Goal: Navigation & Orientation: Find specific page/section

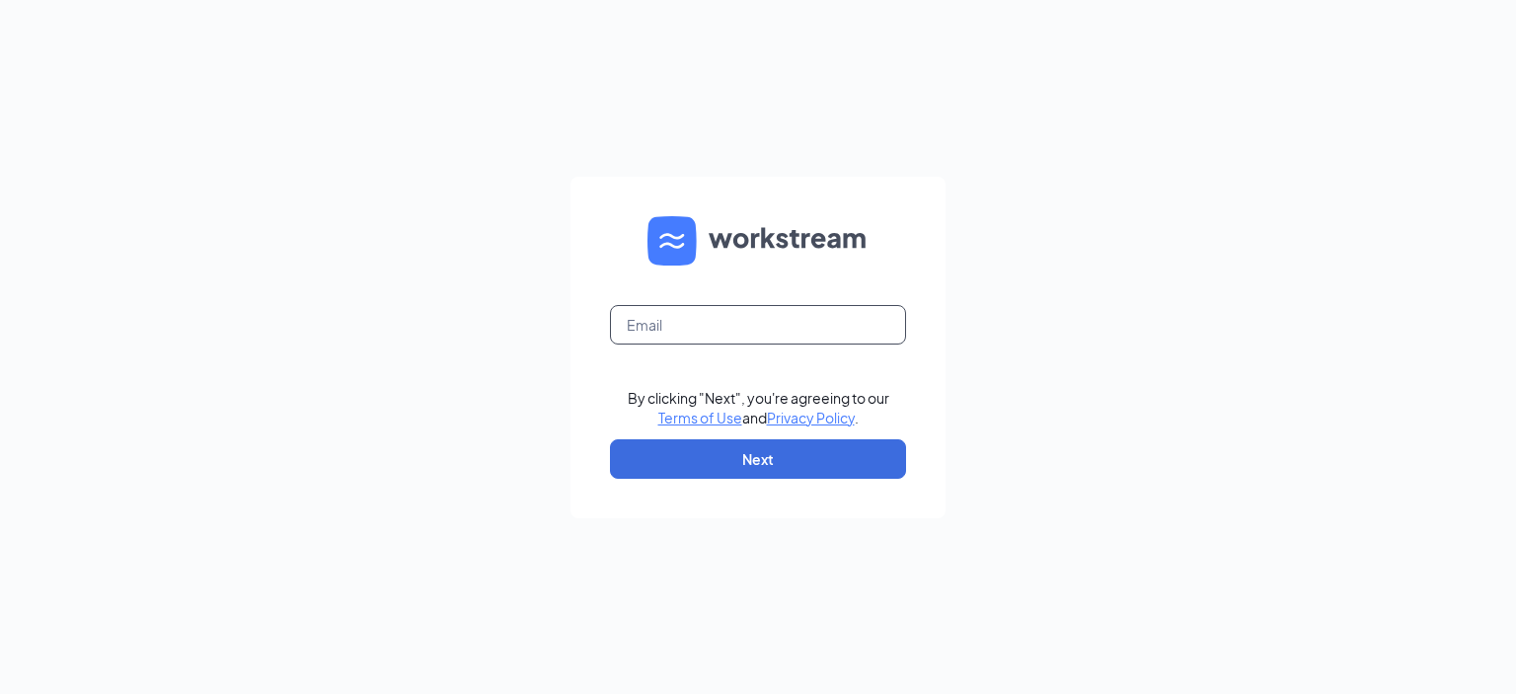
click at [742, 328] on input "text" at bounding box center [758, 324] width 296 height 39
type input "jkendall@eatrp.com"
click at [747, 457] on button "Next" at bounding box center [758, 458] width 296 height 39
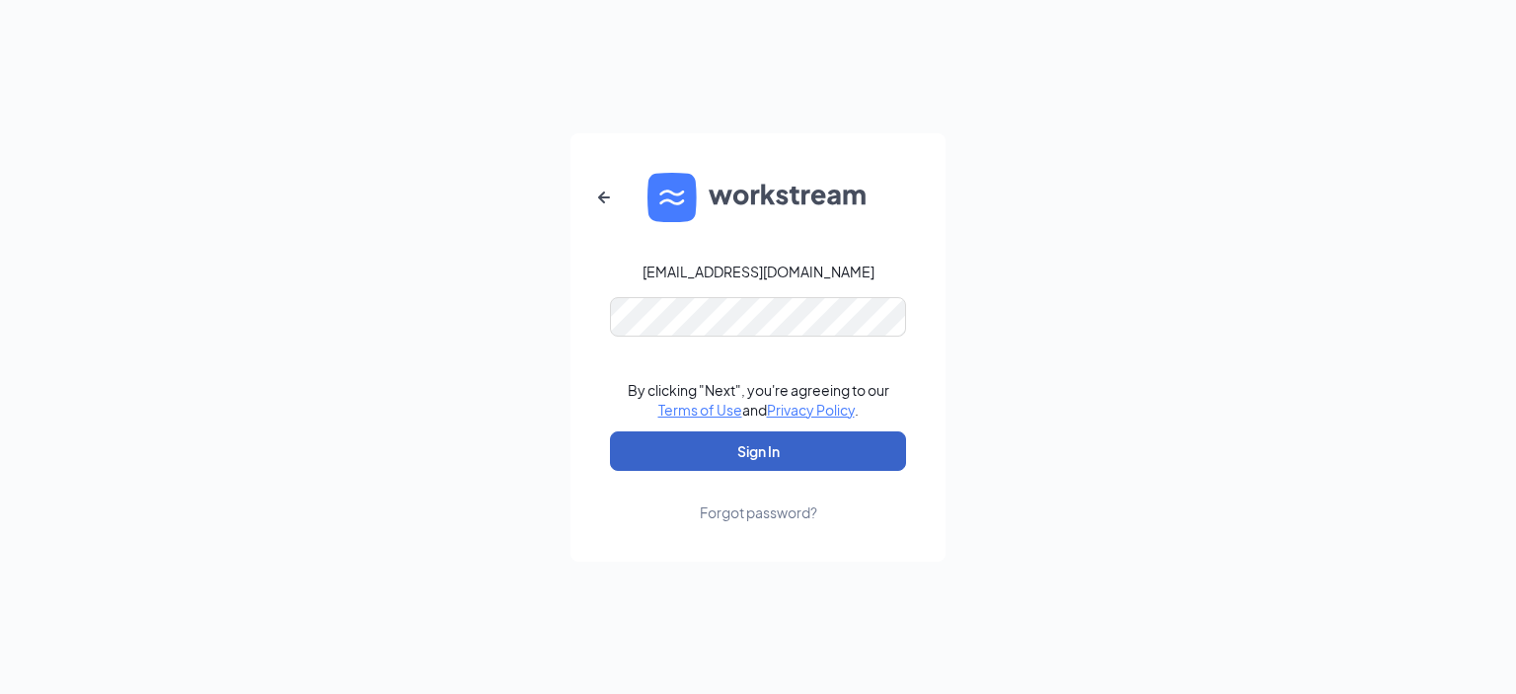
click at [739, 445] on button "Sign In" at bounding box center [758, 450] width 296 height 39
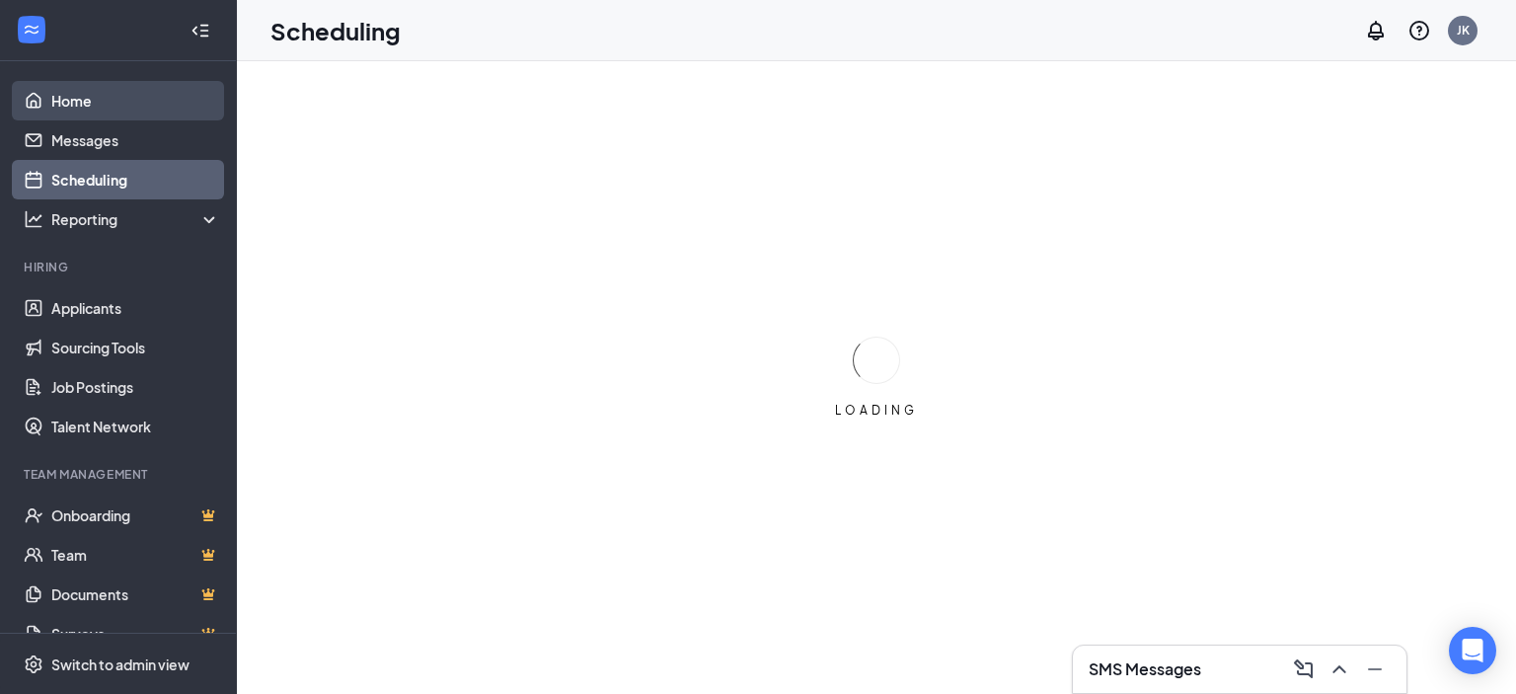
click at [63, 102] on link "Home" at bounding box center [135, 100] width 169 height 39
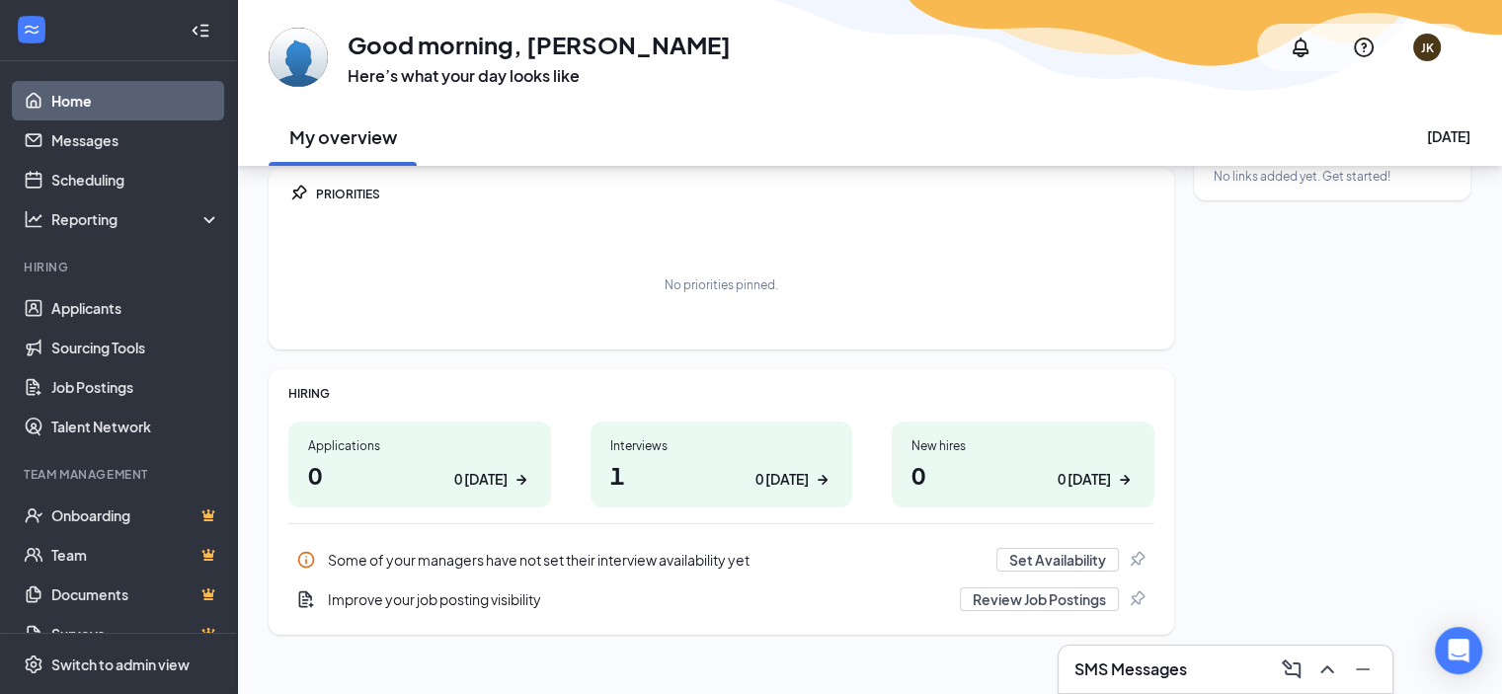
scroll to position [84, 0]
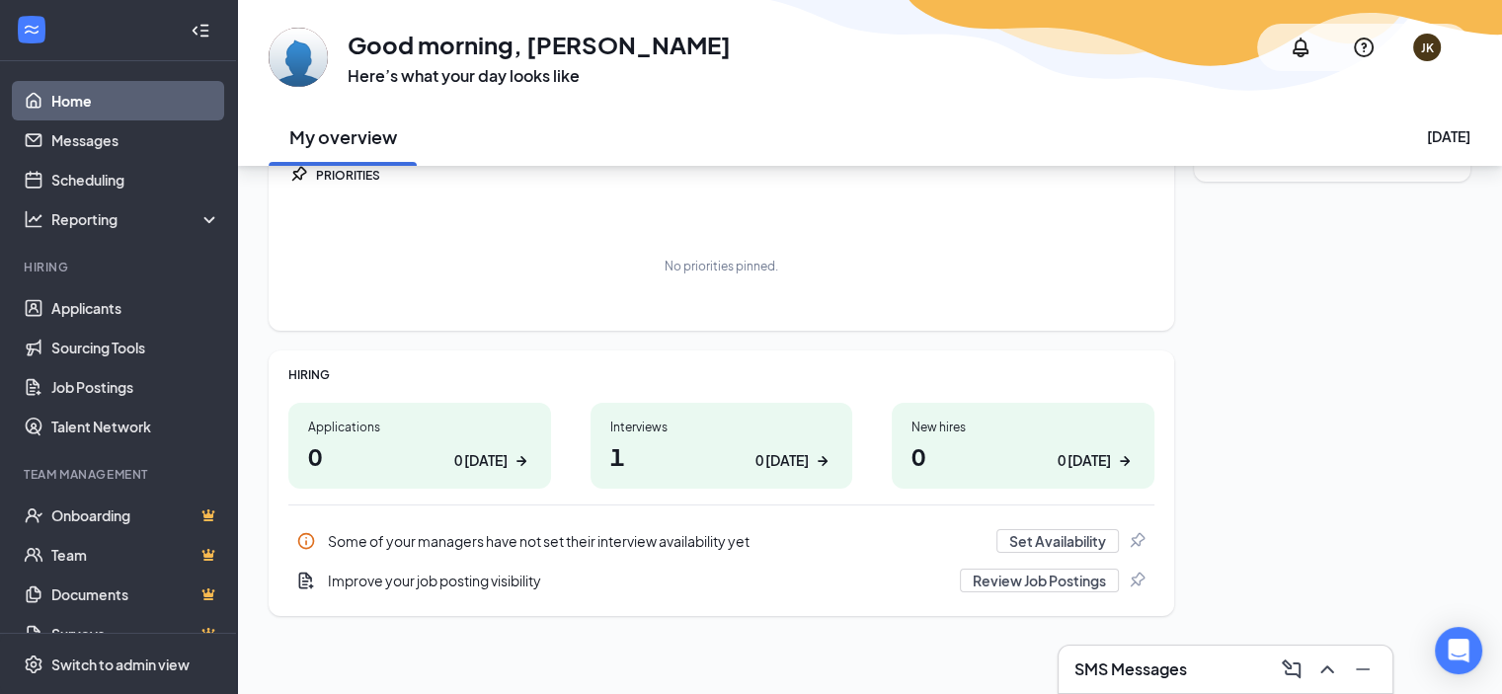
click at [628, 455] on h1 "1 0 [DATE]" at bounding box center [721, 456] width 223 height 34
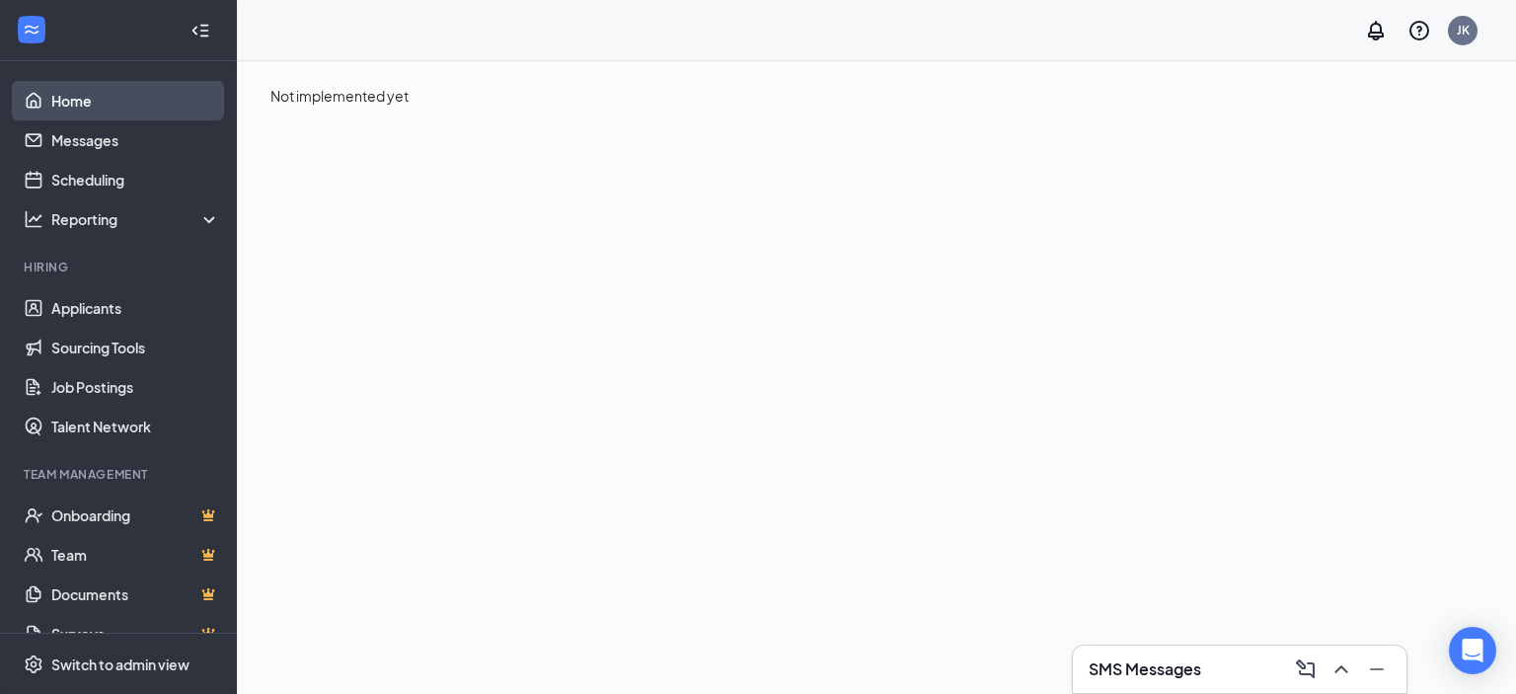
click at [72, 101] on link "Home" at bounding box center [135, 100] width 169 height 39
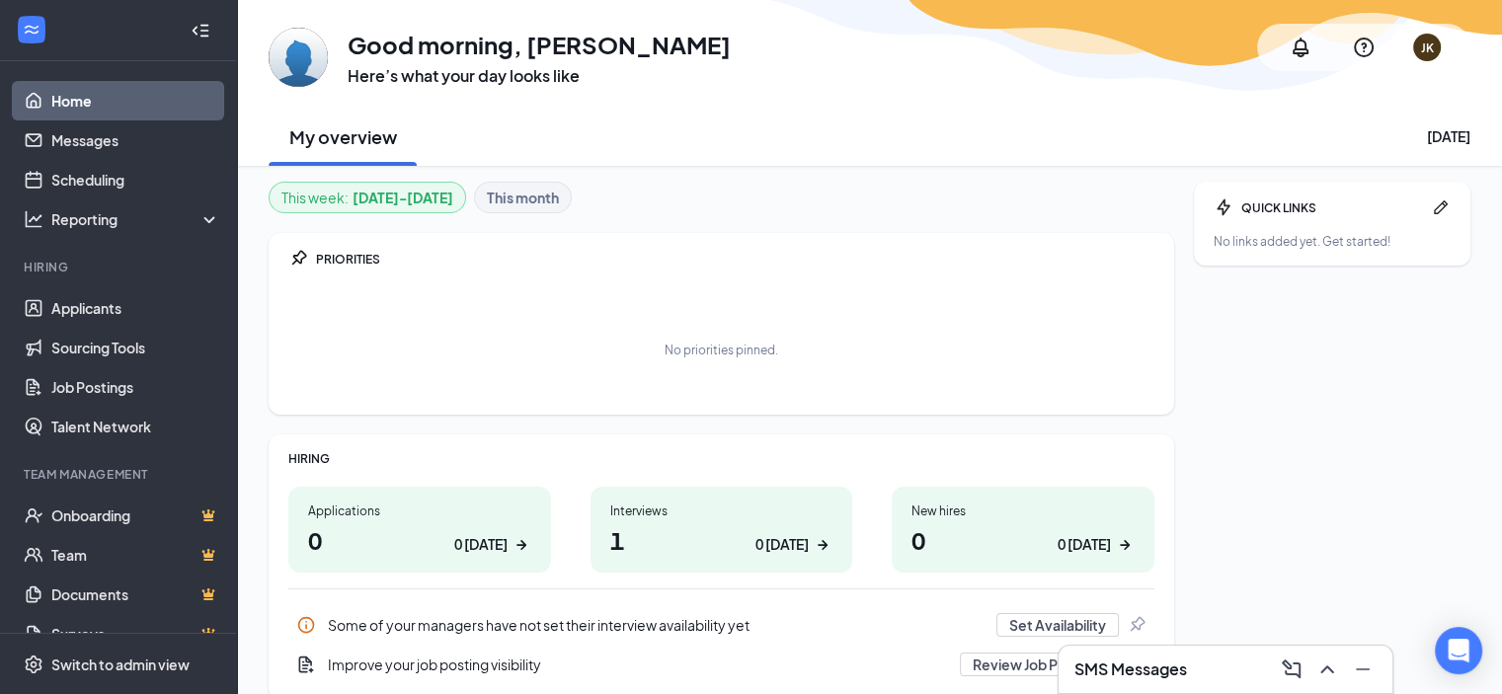
click at [636, 510] on div "Interviews" at bounding box center [721, 511] width 223 height 17
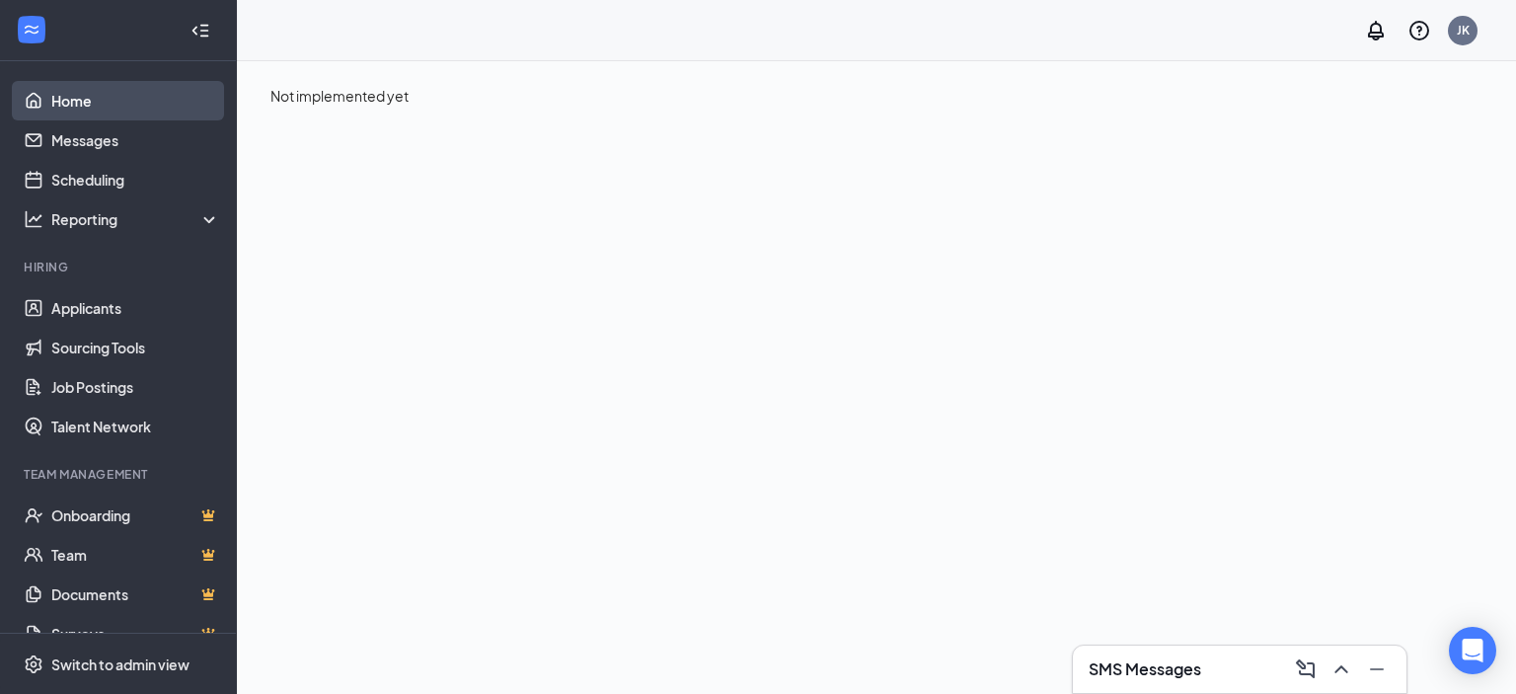
click at [83, 104] on link "Home" at bounding box center [135, 100] width 169 height 39
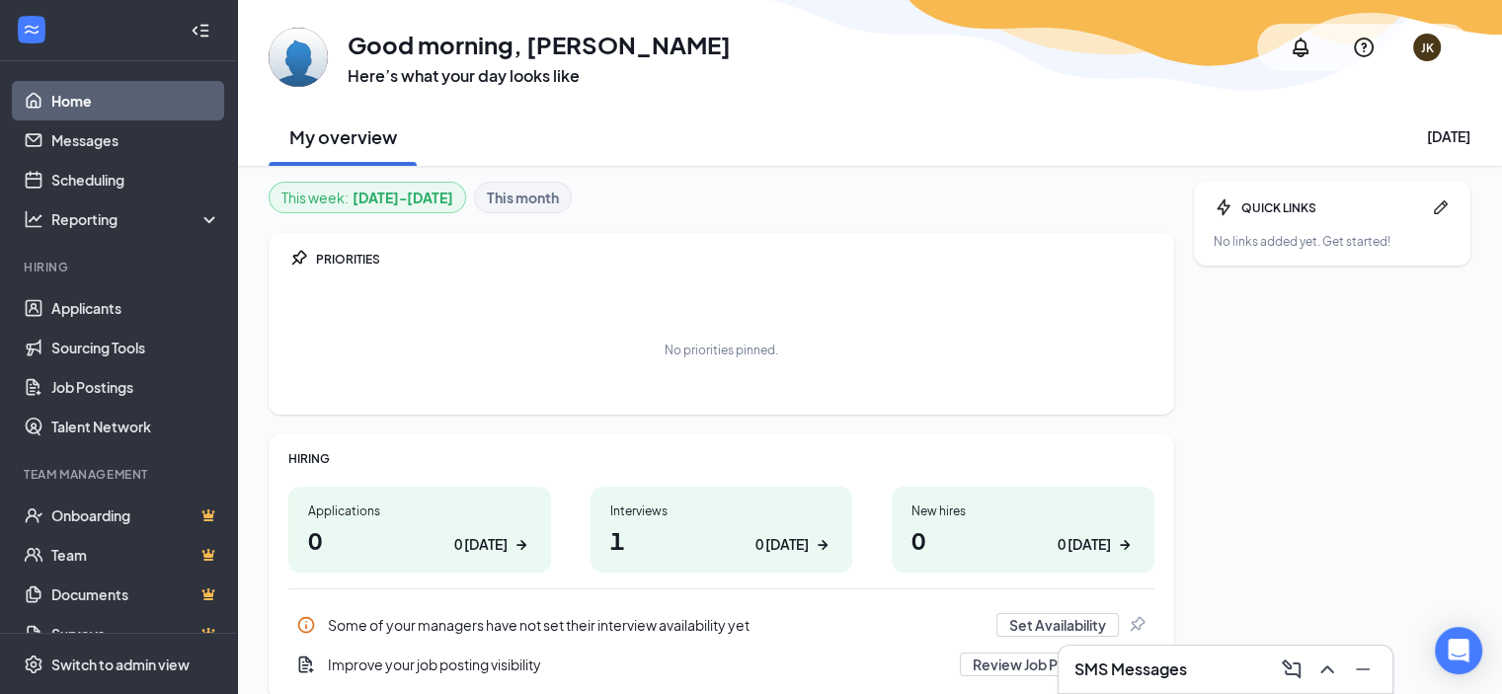
click at [351, 506] on div "Applications" at bounding box center [419, 511] width 223 height 17
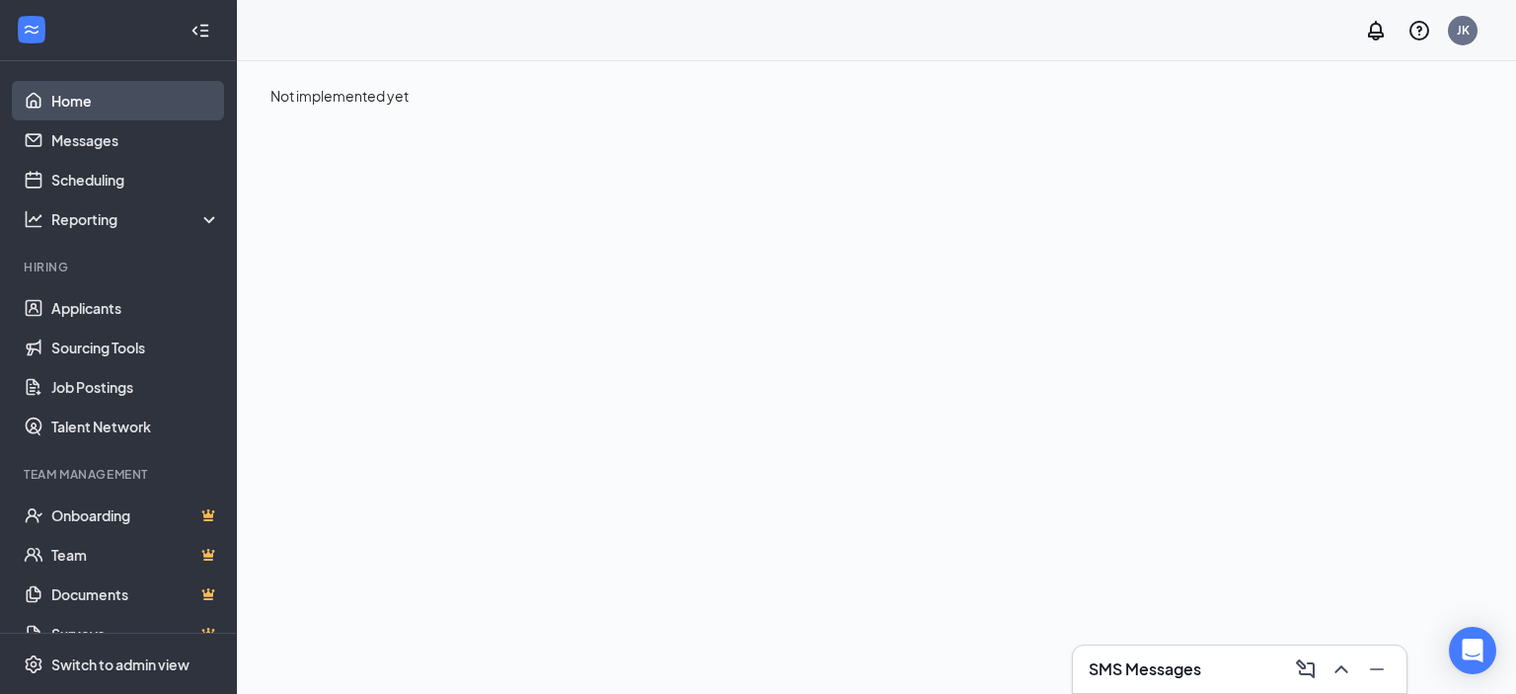
click at [79, 98] on link "Home" at bounding box center [135, 100] width 169 height 39
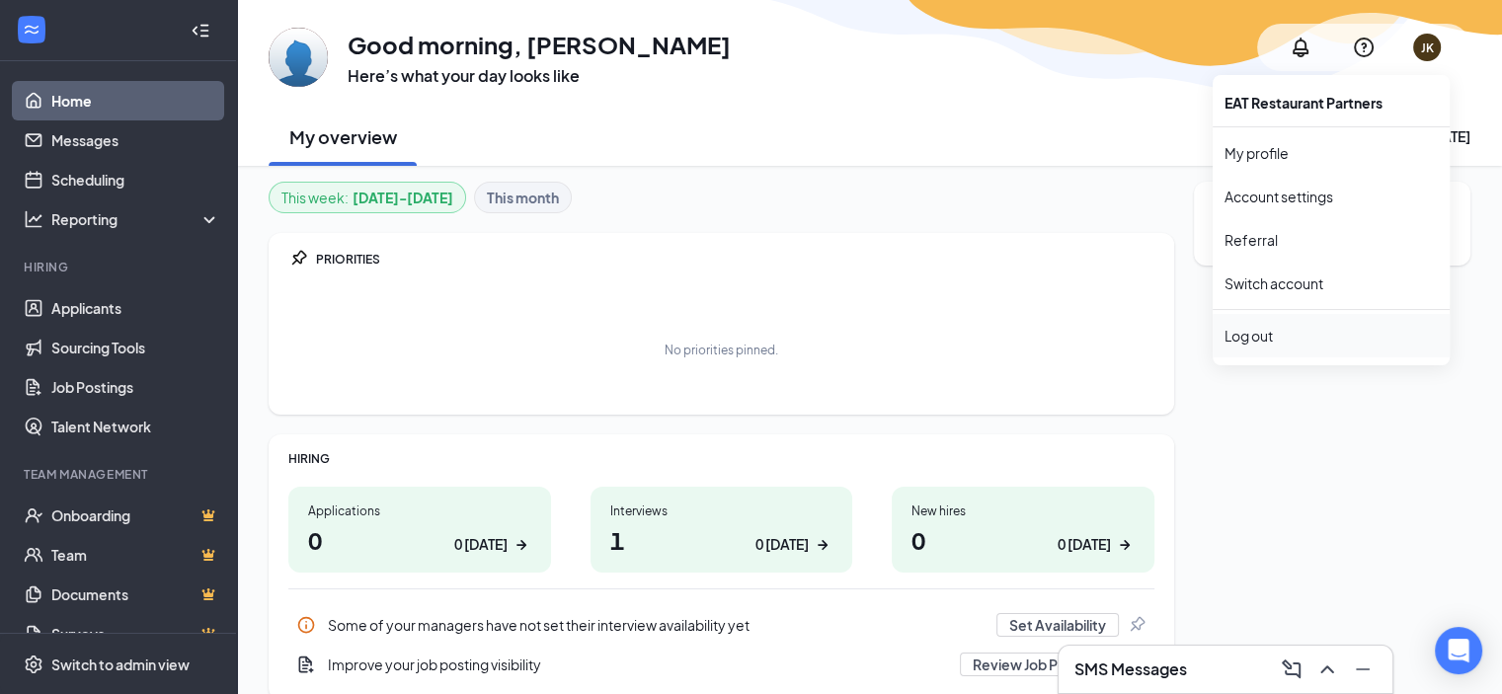
click at [1269, 337] on div "Log out" at bounding box center [1330, 336] width 213 height 20
